Goal: Download file/media

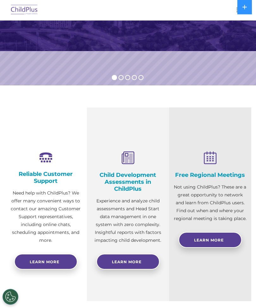
select select "MEDIUM"
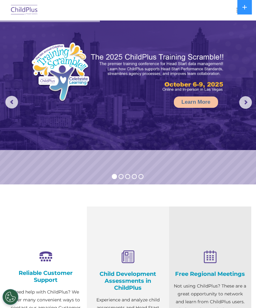
click at [232, 10] on div at bounding box center [128, 10] width 230 height 15
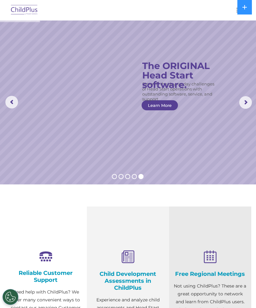
click at [233, 11] on button "button" at bounding box center [239, 10] width 13 height 10
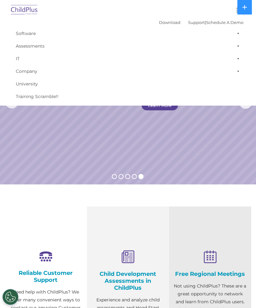
click at [239, 34] on span at bounding box center [237, 33] width 6 height 13
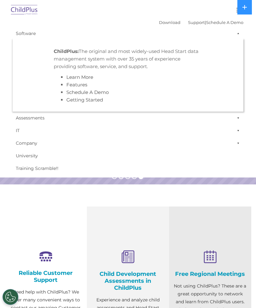
click at [237, 35] on span at bounding box center [237, 33] width 6 height 13
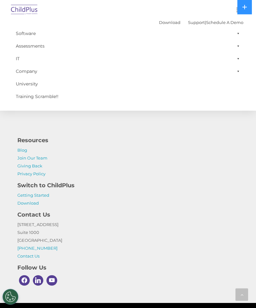
scroll to position [693, 0]
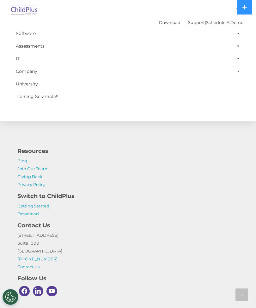
click at [15, 34] on link "Software" at bounding box center [128, 33] width 230 height 13
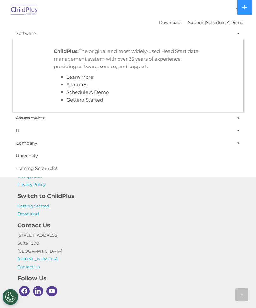
click at [237, 35] on span at bounding box center [237, 33] width 6 height 13
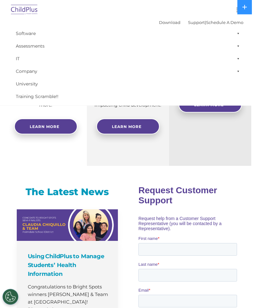
scroll to position [214, 0]
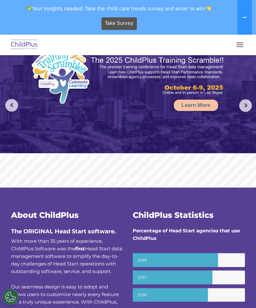
click at [241, 45] on span "button" at bounding box center [239, 45] width 7 height 1
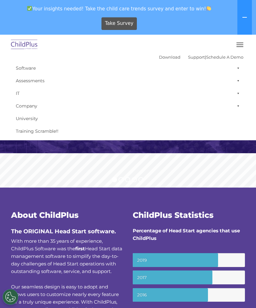
click at [241, 46] on button "button" at bounding box center [239, 45] width 13 height 10
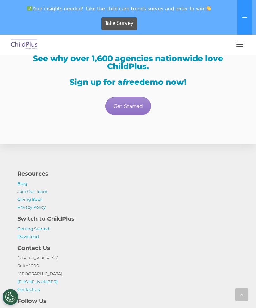
scroll to position [1201, 0]
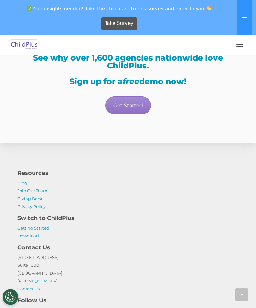
click at [32, 239] on link "Download" at bounding box center [27, 236] width 21 height 5
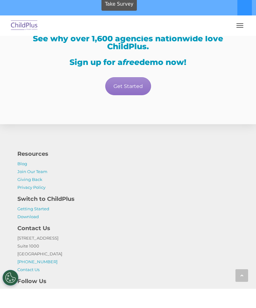
scroll to position [1222, 0]
